Goal: Check status: Check status

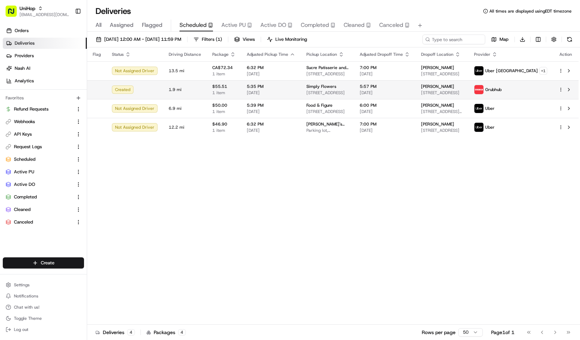
scroll to position [73, 0]
click at [189, 87] on span "1.9 mi" at bounding box center [185, 90] width 32 height 6
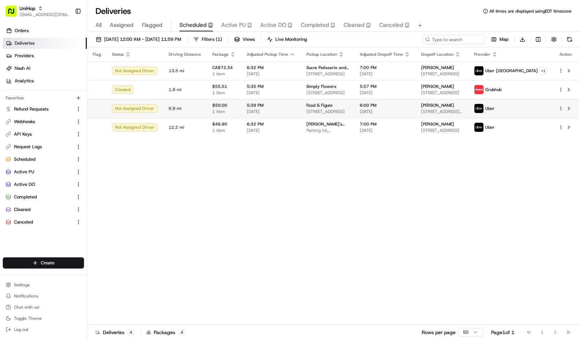
click at [223, 107] on span "$50.00" at bounding box center [223, 106] width 23 height 6
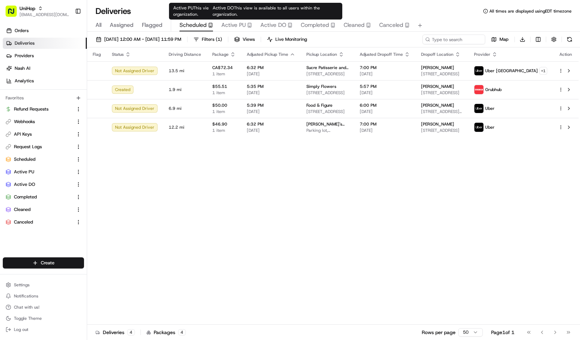
click at [271, 26] on span "Active DO" at bounding box center [274, 25] width 26 height 8
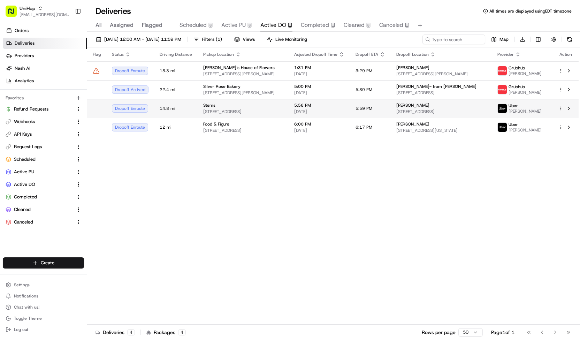
click at [223, 111] on span "[STREET_ADDRESS]" at bounding box center [243, 112] width 80 height 6
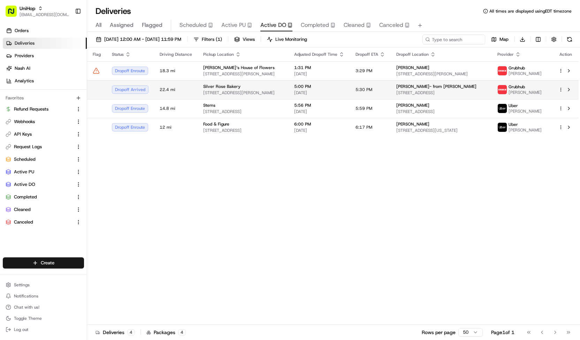
click at [248, 93] on span "[STREET_ADDRESS][PERSON_NAME]" at bounding box center [243, 93] width 80 height 6
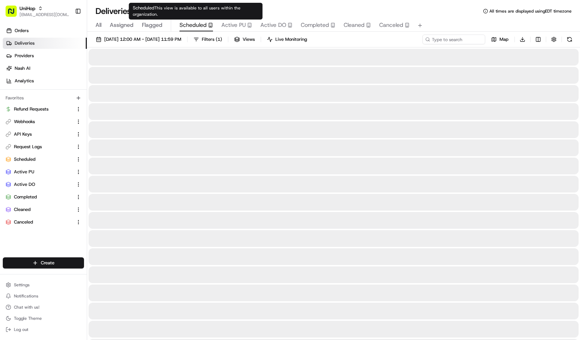
click at [203, 25] on span "Scheduled" at bounding box center [193, 25] width 27 height 8
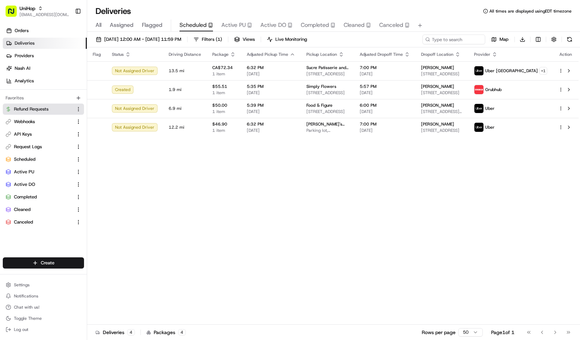
click at [48, 110] on span "Refund Requests" at bounding box center [31, 109] width 35 height 6
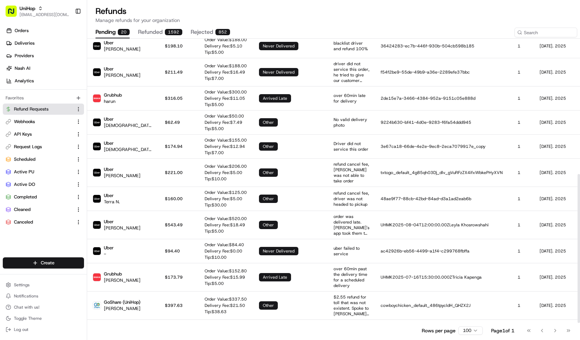
scroll to position [258, 0]
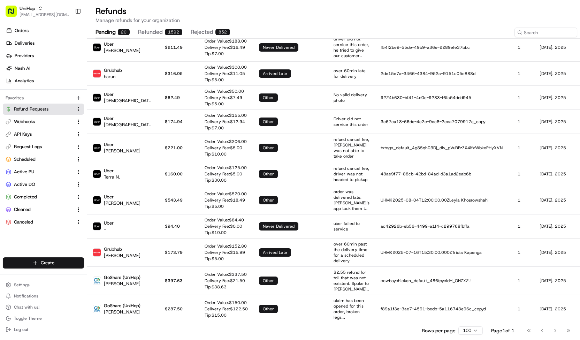
click at [172, 29] on div "1592" at bounding box center [173, 32] width 17 height 6
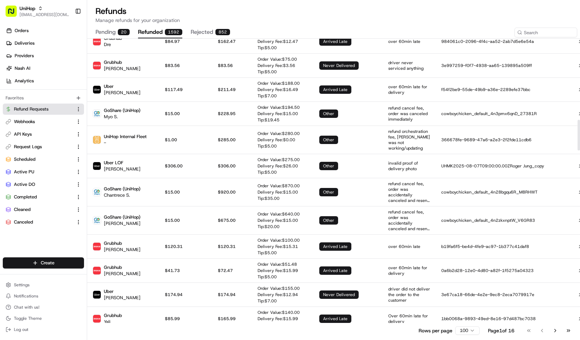
scroll to position [764, 0]
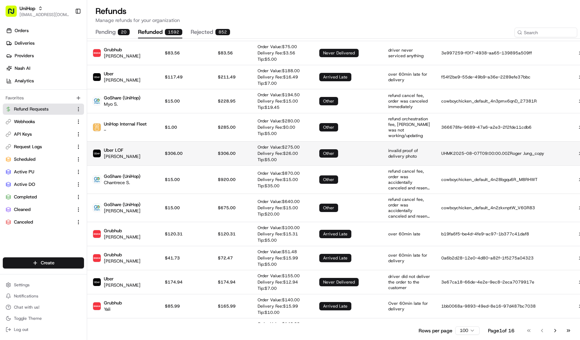
click at [175, 154] on td "$306.00" at bounding box center [185, 153] width 53 height 24
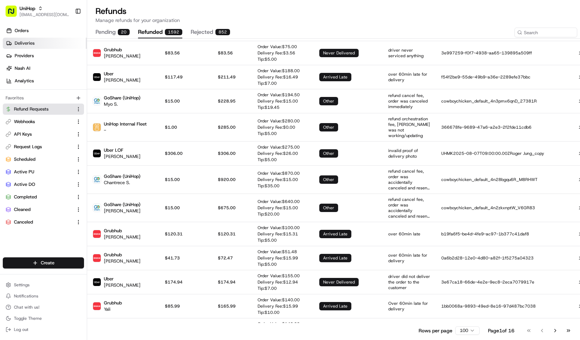
click at [33, 46] on span "Deliveries" at bounding box center [25, 43] width 20 height 6
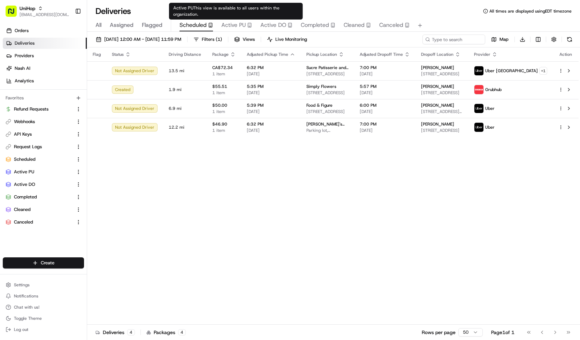
click at [233, 23] on span "Active PU" at bounding box center [233, 25] width 24 height 8
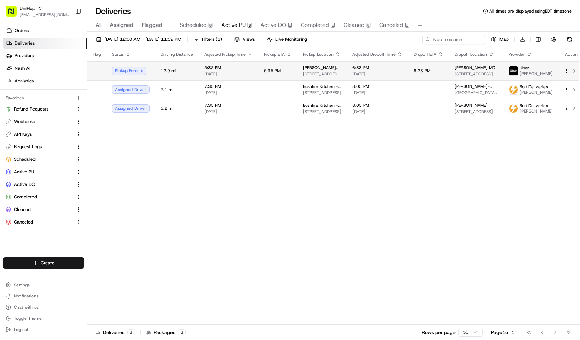
click at [266, 73] on td "5:35 PM" at bounding box center [277, 70] width 39 height 19
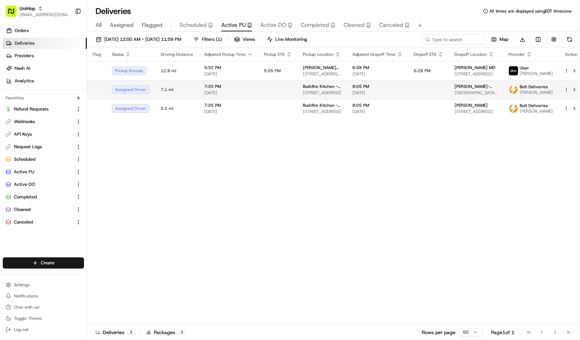
click at [277, 83] on td at bounding box center [277, 89] width 39 height 19
